Goal: Transaction & Acquisition: Obtain resource

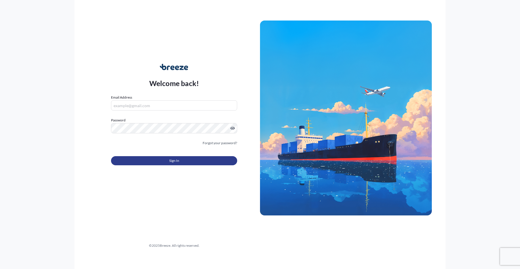
type input "[EMAIL_ADDRESS][DOMAIN_NAME]"
click at [159, 160] on button "Sign In" at bounding box center [174, 160] width 126 height 9
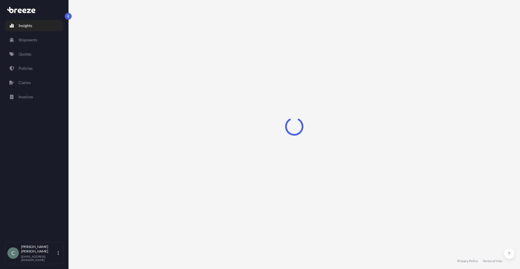
select select "2025"
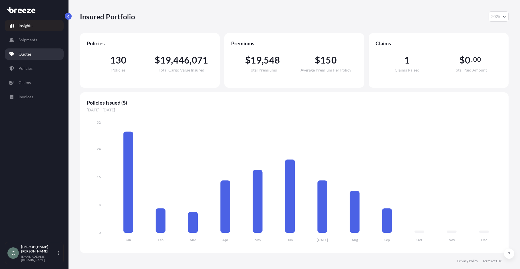
click at [26, 54] on p "Quotes" at bounding box center [25, 54] width 13 height 6
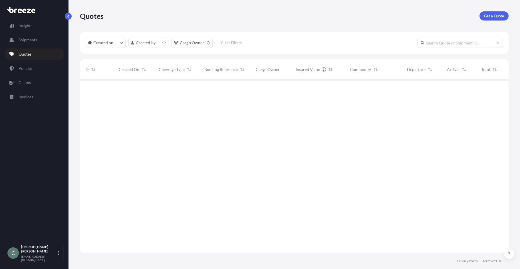
scroll to position [172, 424]
click at [490, 16] on p "Get a Quote" at bounding box center [494, 16] width 20 height 6
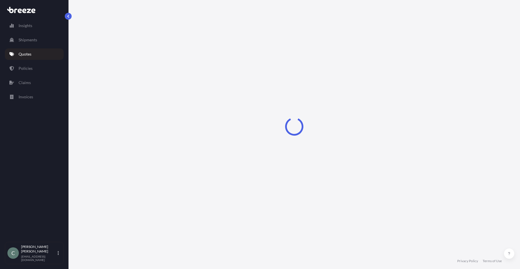
select select "Sea"
select select "1"
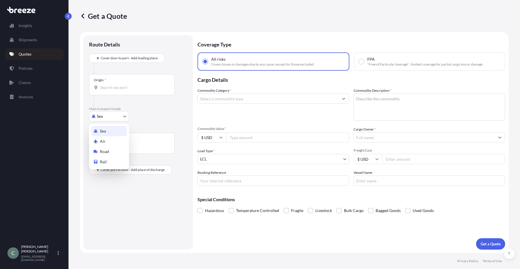
click at [107, 117] on body "Insights Shipments Quotes Policies Claims Invoices C [PERSON_NAME] [EMAIL_ADDRE…" at bounding box center [260, 134] width 520 height 269
click at [110, 149] on div "Road" at bounding box center [108, 152] width 35 height 10
select select "Road"
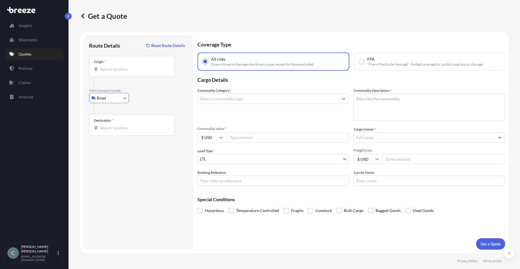
click at [137, 71] on input "Origin *" at bounding box center [133, 69] width 67 height 6
click at [131, 68] on input "Origin * Please select an origin" at bounding box center [133, 69] width 67 height 6
paste input "[STREET_ADDRESS][PERSON_NAME]"
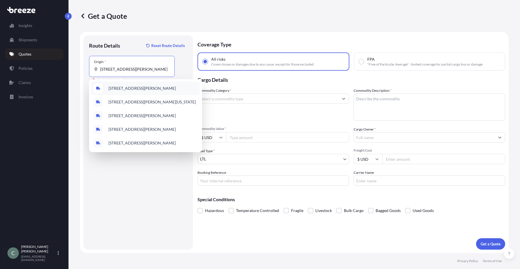
click at [149, 86] on span "[STREET_ADDRESS][PERSON_NAME]" at bounding box center [141, 89] width 67 height 6
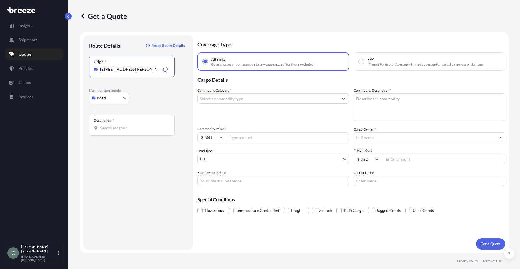
type input "[STREET_ADDRESS][PERSON_NAME]"
click at [136, 128] on input "Destination *" at bounding box center [133, 128] width 67 height 6
click at [144, 128] on input "Destination * Please select a destination" at bounding box center [133, 128] width 67 height 6
paste input "[STREET_ADDRESS]"
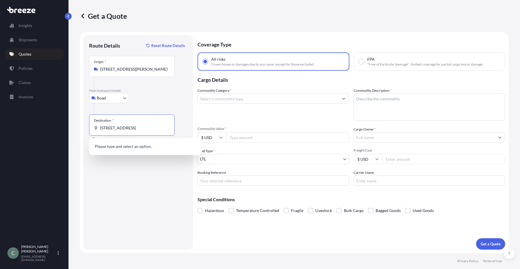
scroll to position [0, 17]
click at [144, 145] on span "[STREET_ADDRESS]" at bounding box center [126, 147] width 36 height 6
type input "[STREET_ADDRESS]"
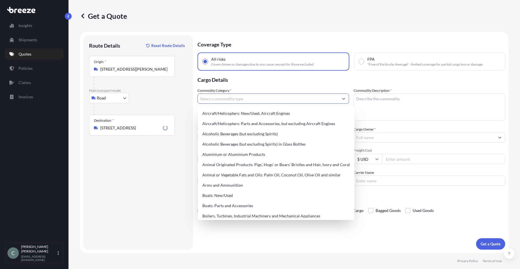
scroll to position [0, 0]
click at [237, 102] on input "Commodity Category *" at bounding box center [268, 99] width 141 height 10
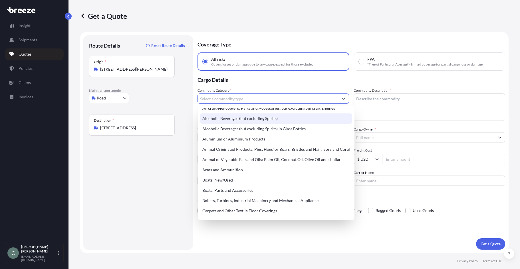
scroll to position [57, 0]
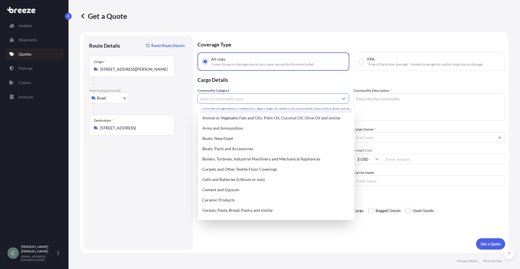
click at [242, 99] on input "Commodity Category *" at bounding box center [268, 99] width 141 height 10
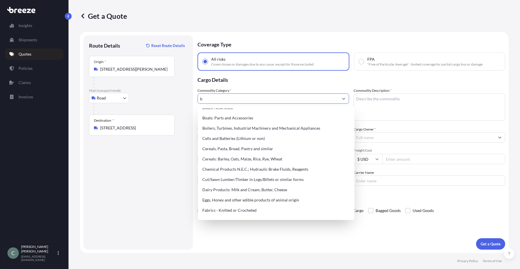
scroll to position [0, 0]
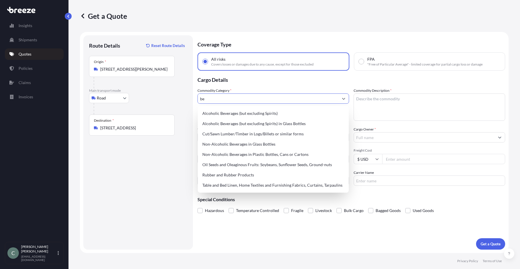
type input "b"
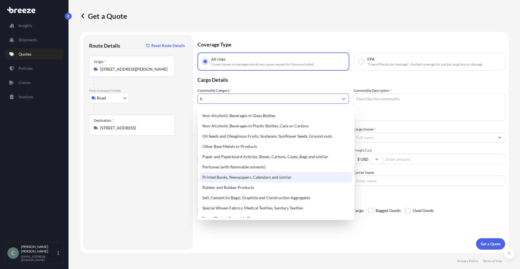
scroll to position [314, 0]
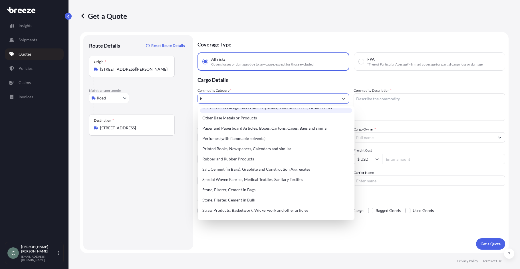
click at [223, 100] on input "b" at bounding box center [268, 99] width 141 height 10
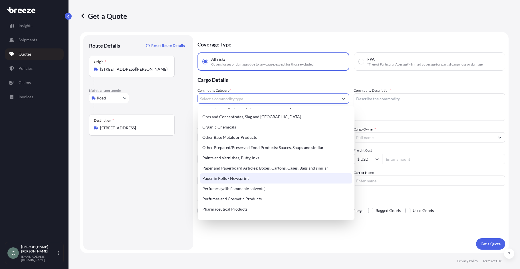
scroll to position [970, 0]
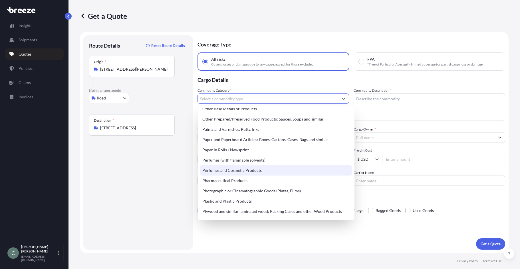
click at [256, 172] on div "Perfumes and Cosmetic Products" at bounding box center [276, 170] width 152 height 10
type input "Perfumes and Cosmetic Products"
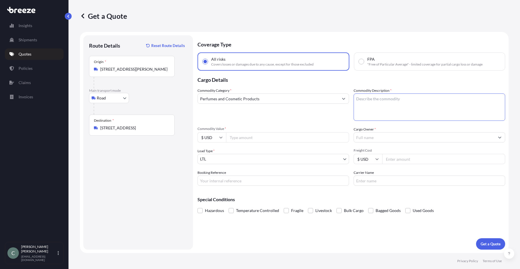
click at [396, 103] on textarea "Commodity Description *" at bounding box center [428, 107] width 151 height 27
click at [419, 98] on textarea "Commodity Description *" at bounding box center [428, 107] width 151 height 27
type textarea "[MEDICAL_DATA]"
click at [292, 141] on input "Commodity Value *" at bounding box center [287, 137] width 123 height 10
type input "50000.00"
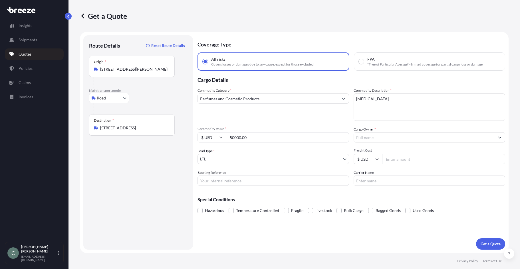
click at [378, 141] on input "Cargo Owner *" at bounding box center [424, 137] width 141 height 10
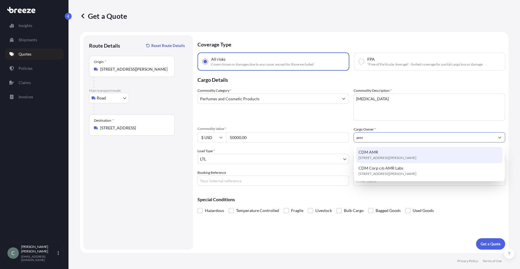
click at [379, 157] on span "[STREET_ADDRESS][PERSON_NAME]" at bounding box center [387, 158] width 58 height 6
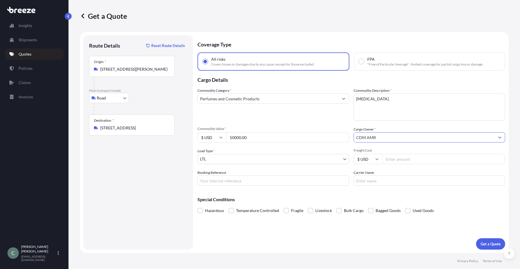
type input "CDM AMR"
click at [395, 162] on input "Freight Cost" at bounding box center [443, 159] width 123 height 10
click at [403, 161] on input "Freight Cost" at bounding box center [443, 159] width 123 height 10
type input "2908"
click at [283, 183] on input "Booking Reference" at bounding box center [272, 181] width 151 height 10
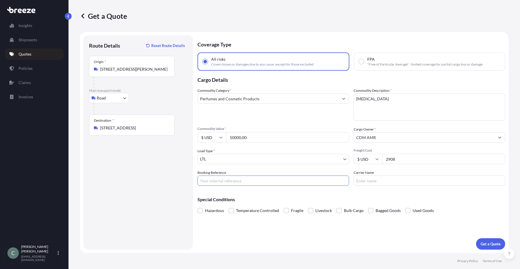
click at [230, 177] on input "Booking Reference" at bounding box center [272, 181] width 151 height 10
paste input "PO# 027017: Personalize Beauty Discovery Inc. C/O Saddle Creek Corporation: Att…"
type input "PO# 027017: Personalize Beauty Discovery Inc. C/O Saddle Creek Corporation: Att…"
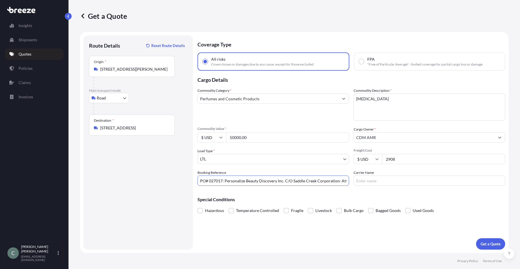
click at [381, 179] on input "Carrier Name" at bounding box center [428, 181] width 151 height 10
type input "Roadrunner"
click at [489, 242] on p "Get a Quote" at bounding box center [490, 244] width 20 height 6
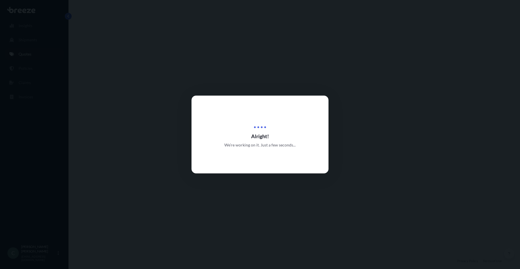
select select "Road"
select select "1"
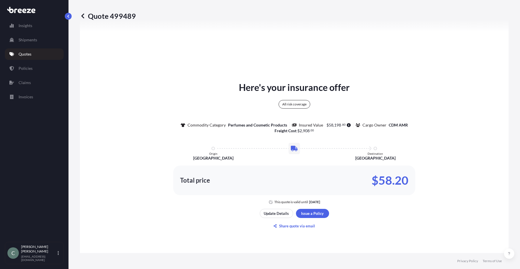
scroll to position [264, 0]
